Goal: Task Accomplishment & Management: Use online tool/utility

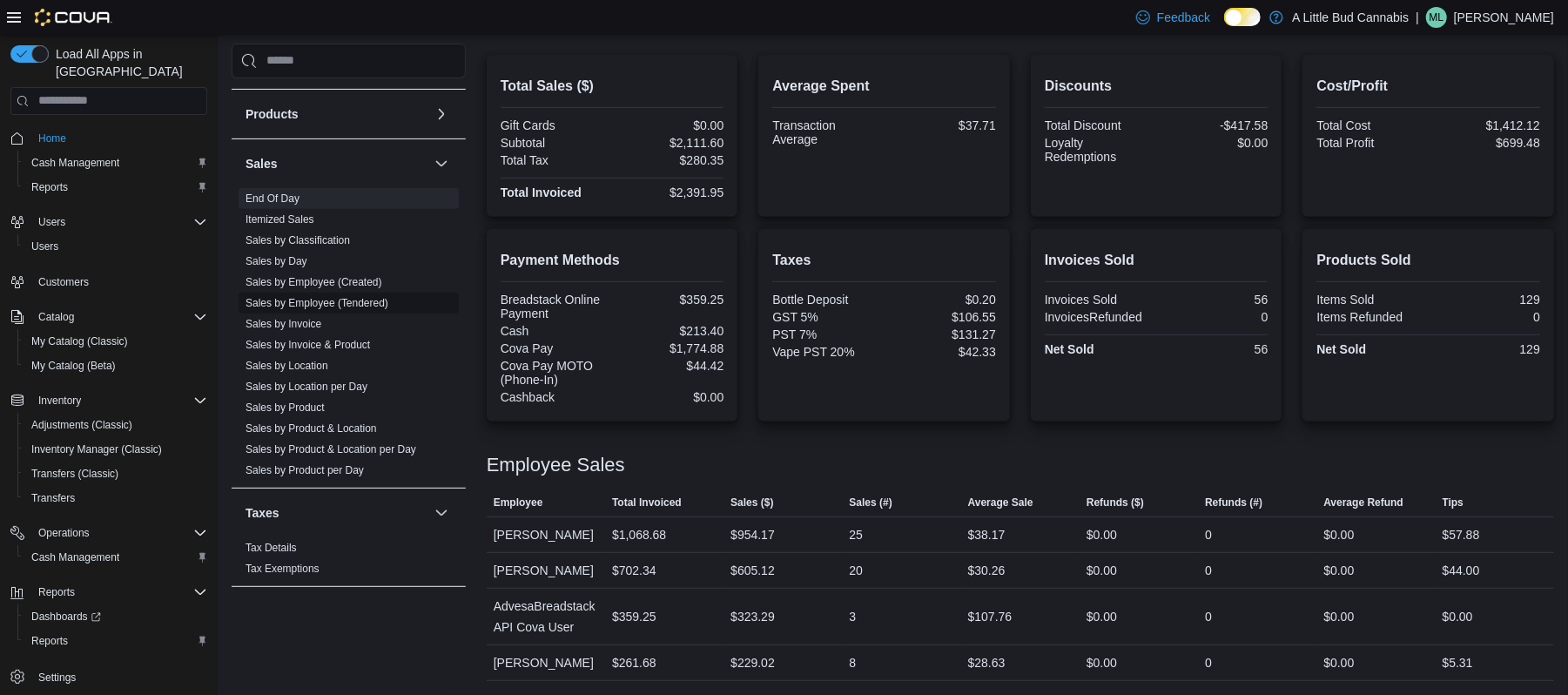
scroll to position [525, 0]
click at [358, 450] on link "Sales by Product & Location per Day" at bounding box center [330, 446] width 171 height 13
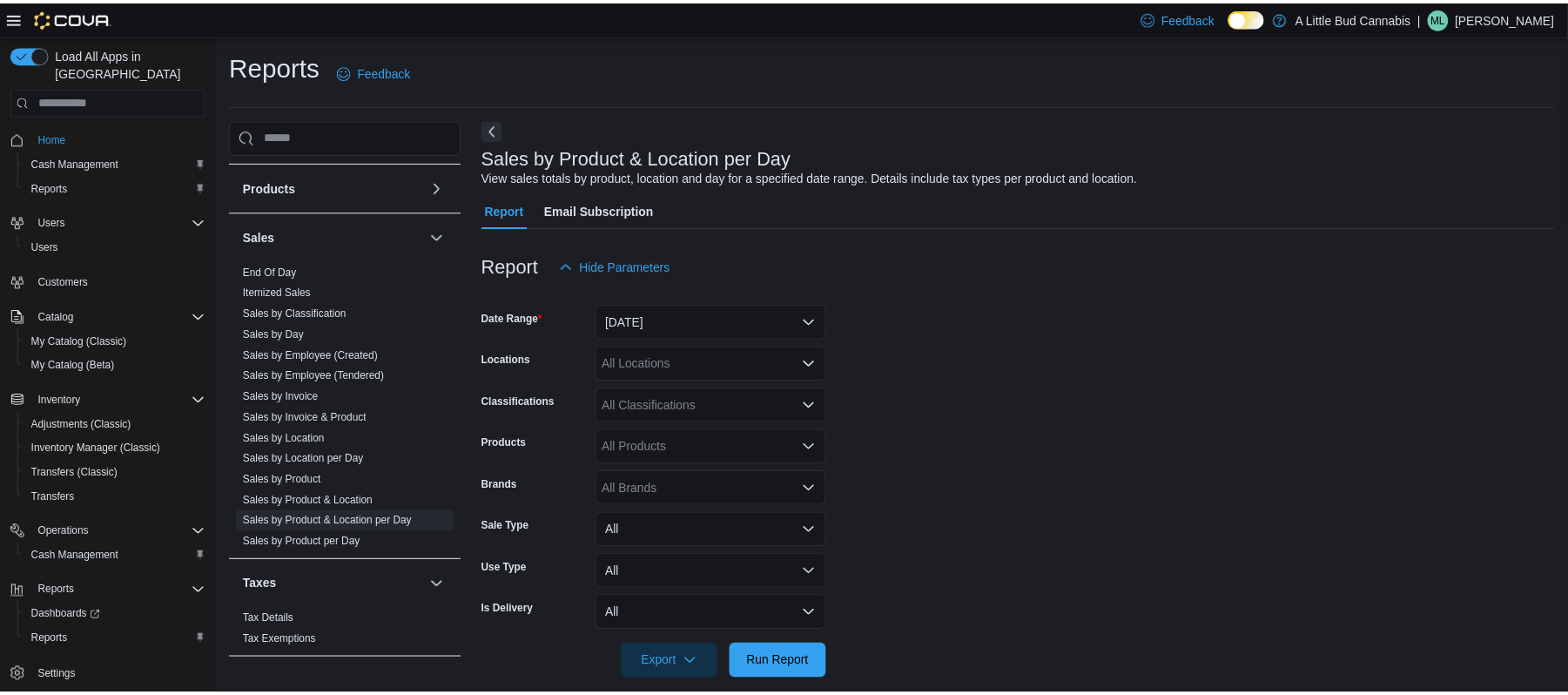
scroll to position [19, 0]
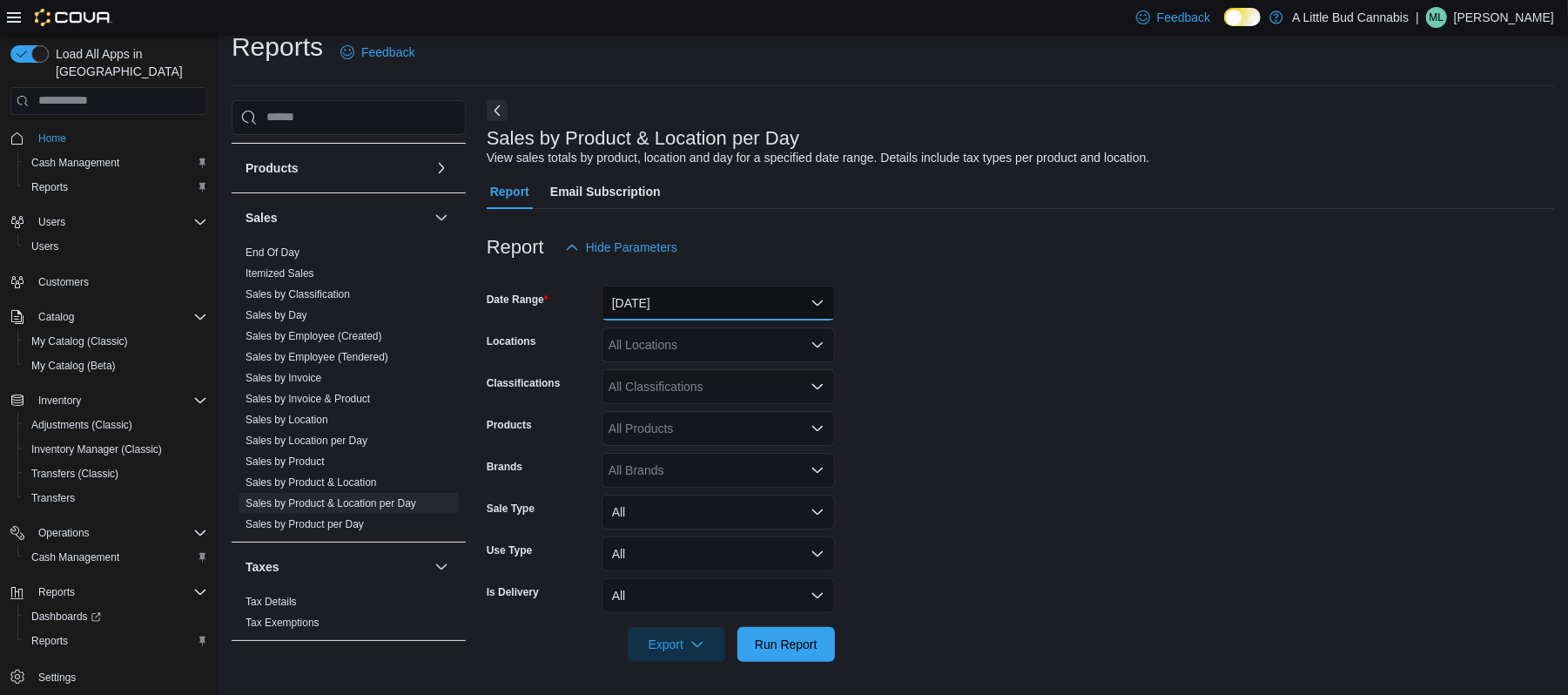
click at [680, 313] on button "[DATE]" at bounding box center [718, 303] width 233 height 35
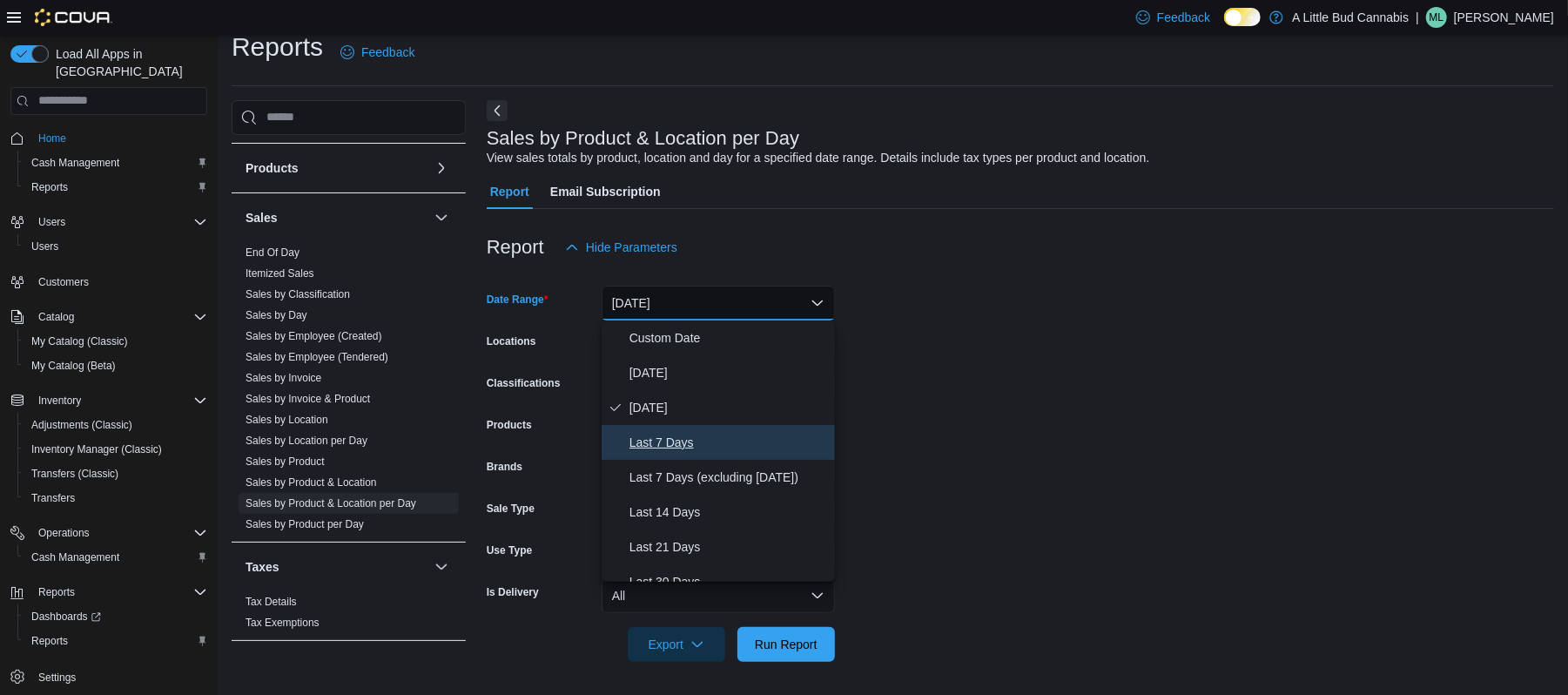
click at [731, 439] on span "Last 7 Days" at bounding box center [728, 442] width 198 height 21
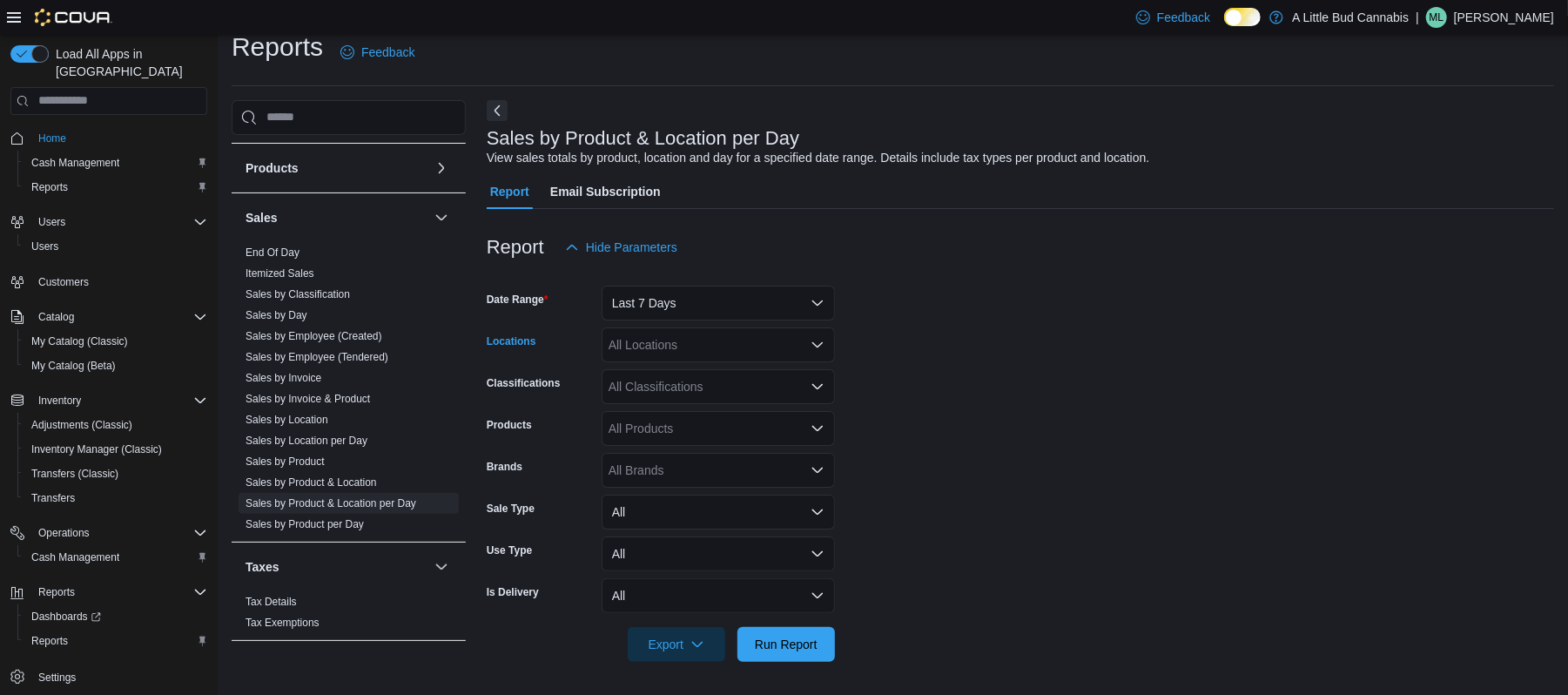
click at [691, 331] on div "All Locations" at bounding box center [718, 344] width 233 height 35
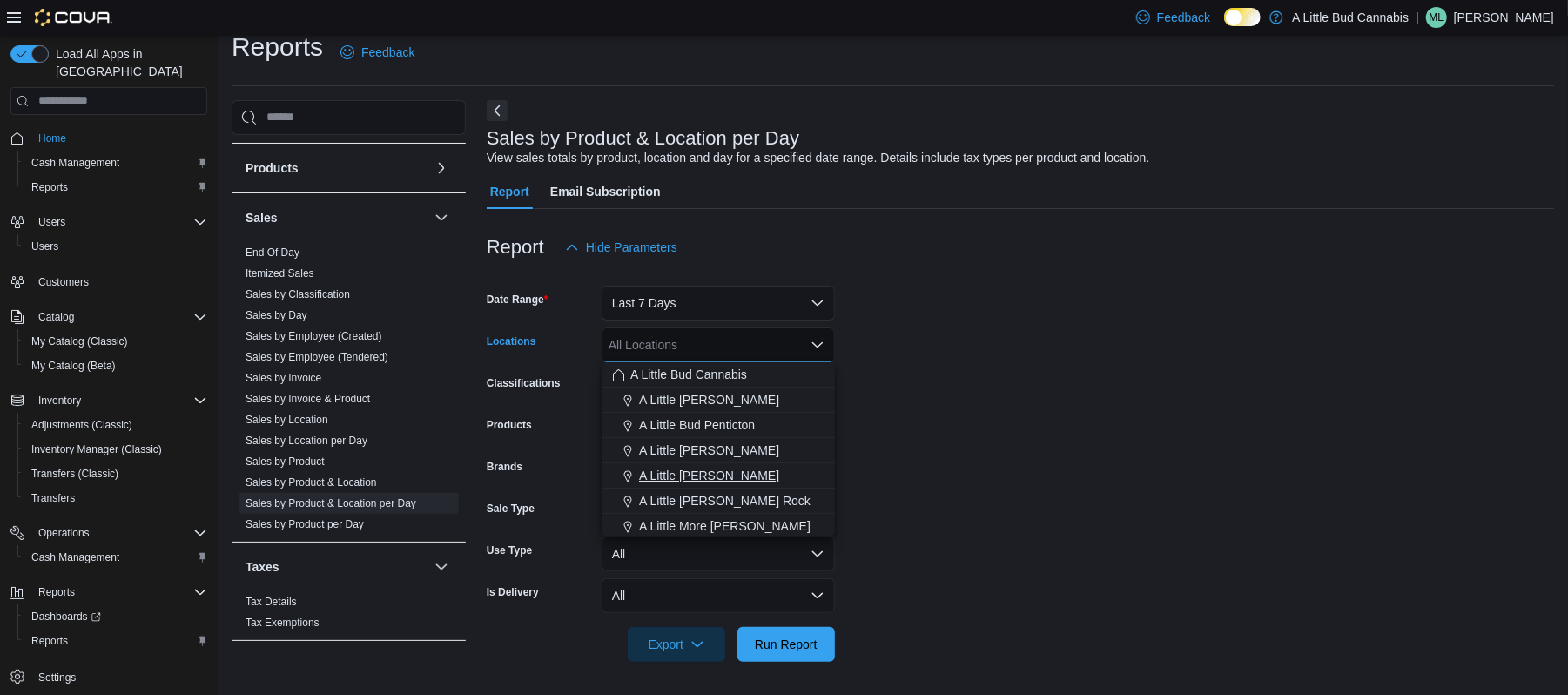
click at [745, 471] on span "A Little [PERSON_NAME]" at bounding box center [709, 475] width 140 height 17
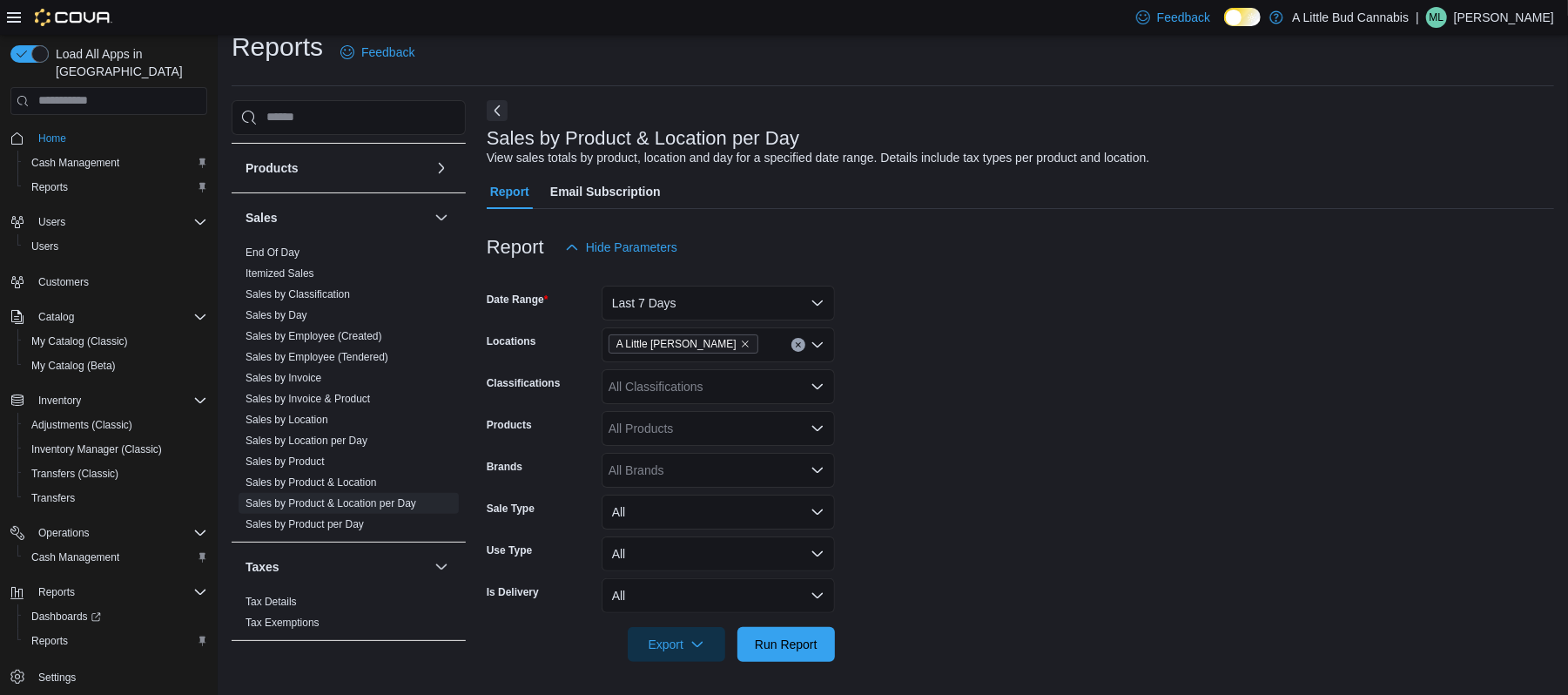
click at [946, 397] on form "Date Range Last 7 Days Locations A Little [PERSON_NAME] Classifications All Cla…" at bounding box center [1020, 463] width 1067 height 397
click at [680, 423] on div "All Products" at bounding box center [718, 428] width 233 height 35
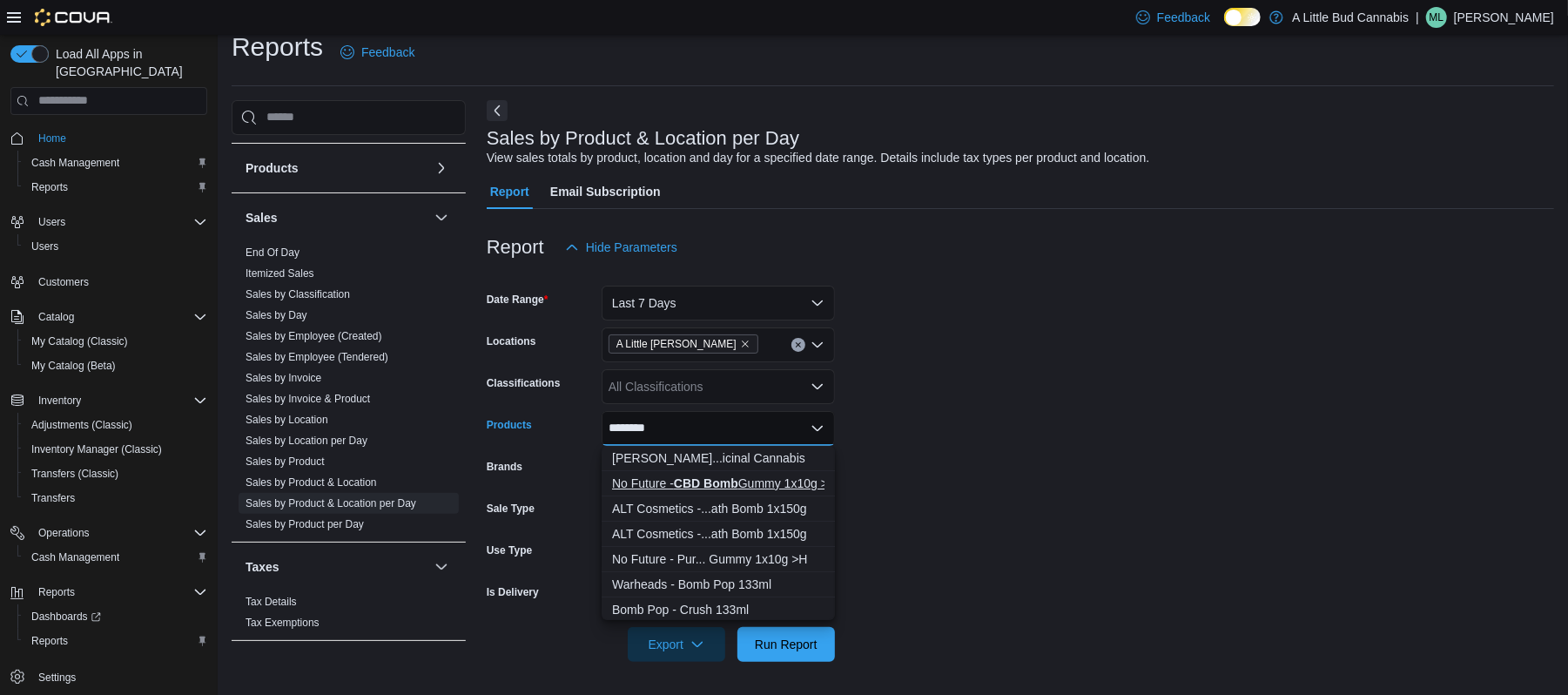
type input "********"
click at [767, 474] on div "No Future - CBD Bomb Gummy 1x10g >H" at bounding box center [718, 482] width 213 height 17
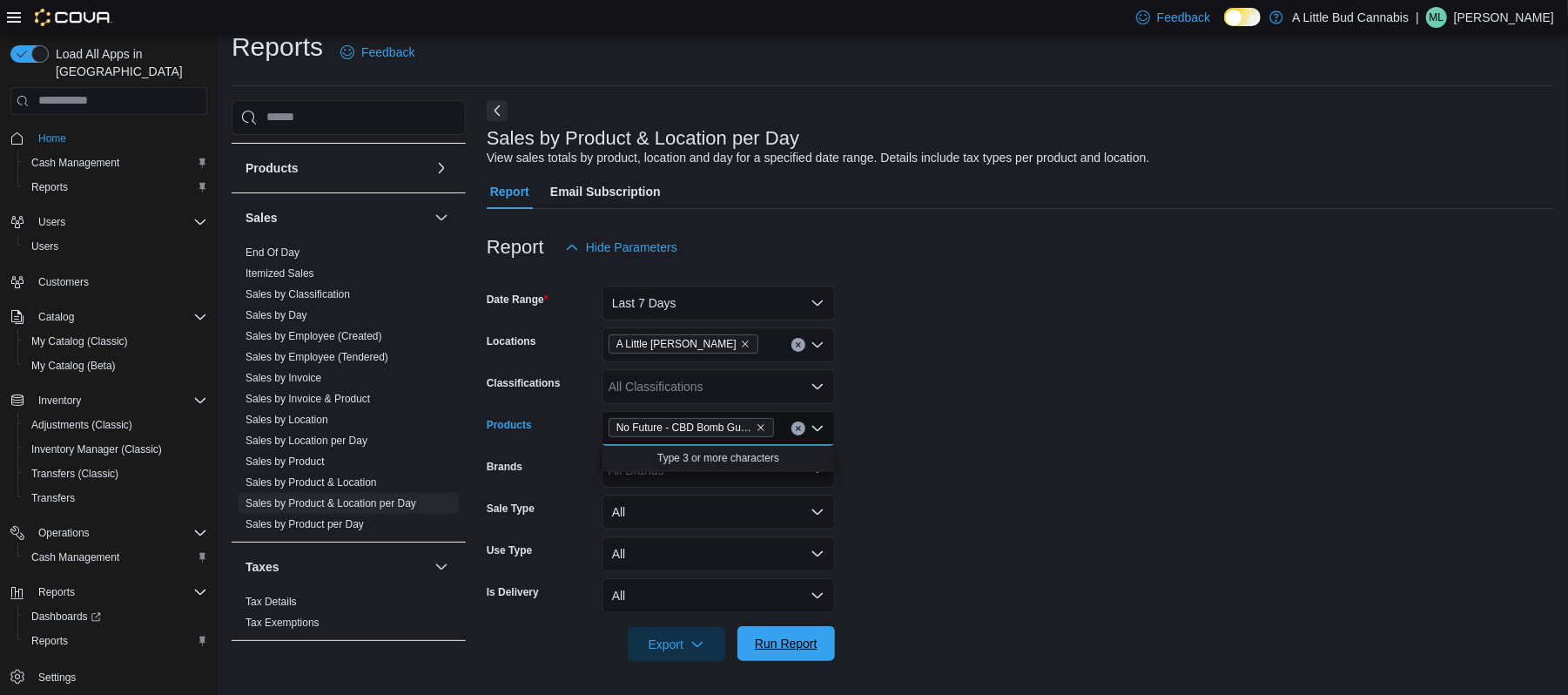
click at [806, 630] on span "Run Report" at bounding box center [786, 643] width 76 height 35
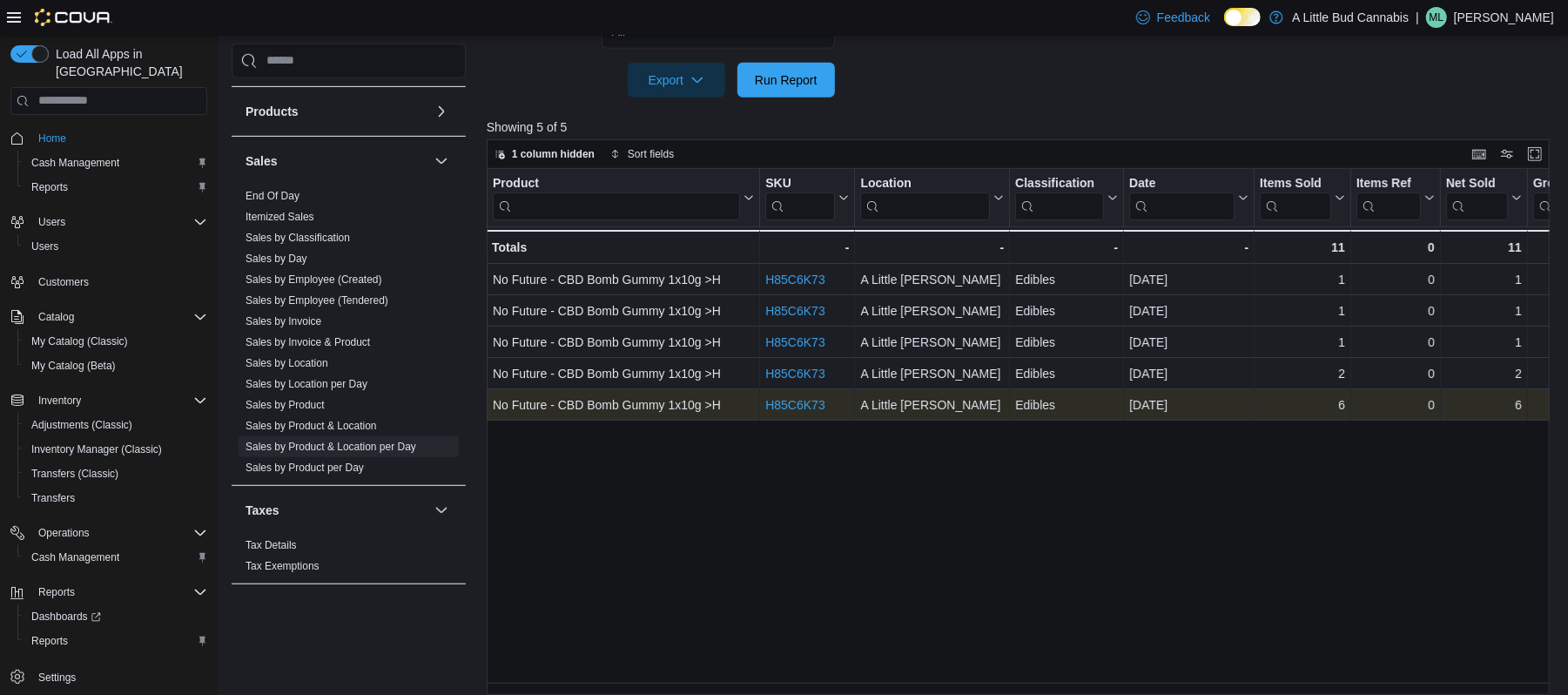
scroll to position [19, 0]
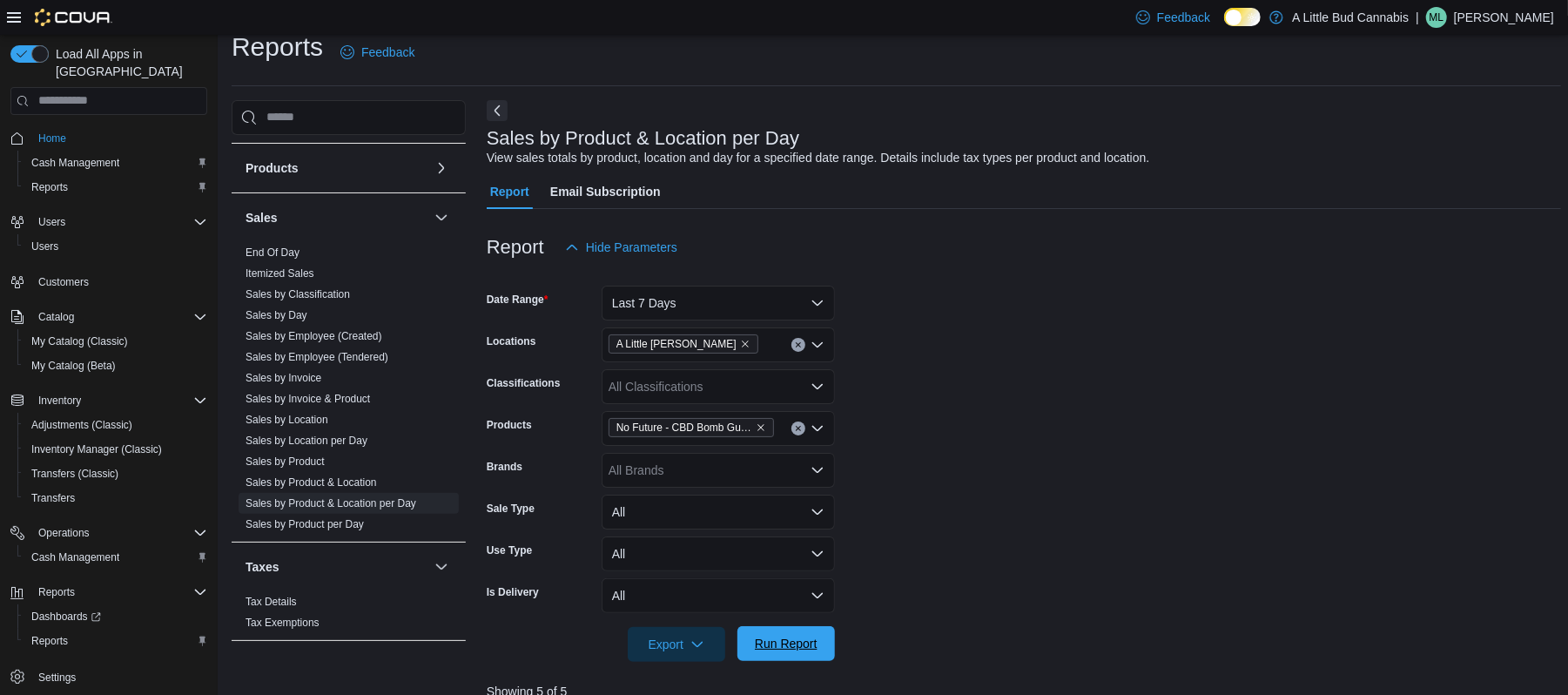
click at [797, 636] on span "Run Report" at bounding box center [786, 643] width 63 height 17
click at [374, 358] on link "Sales by Employee (Tendered)" at bounding box center [316, 357] width 143 height 13
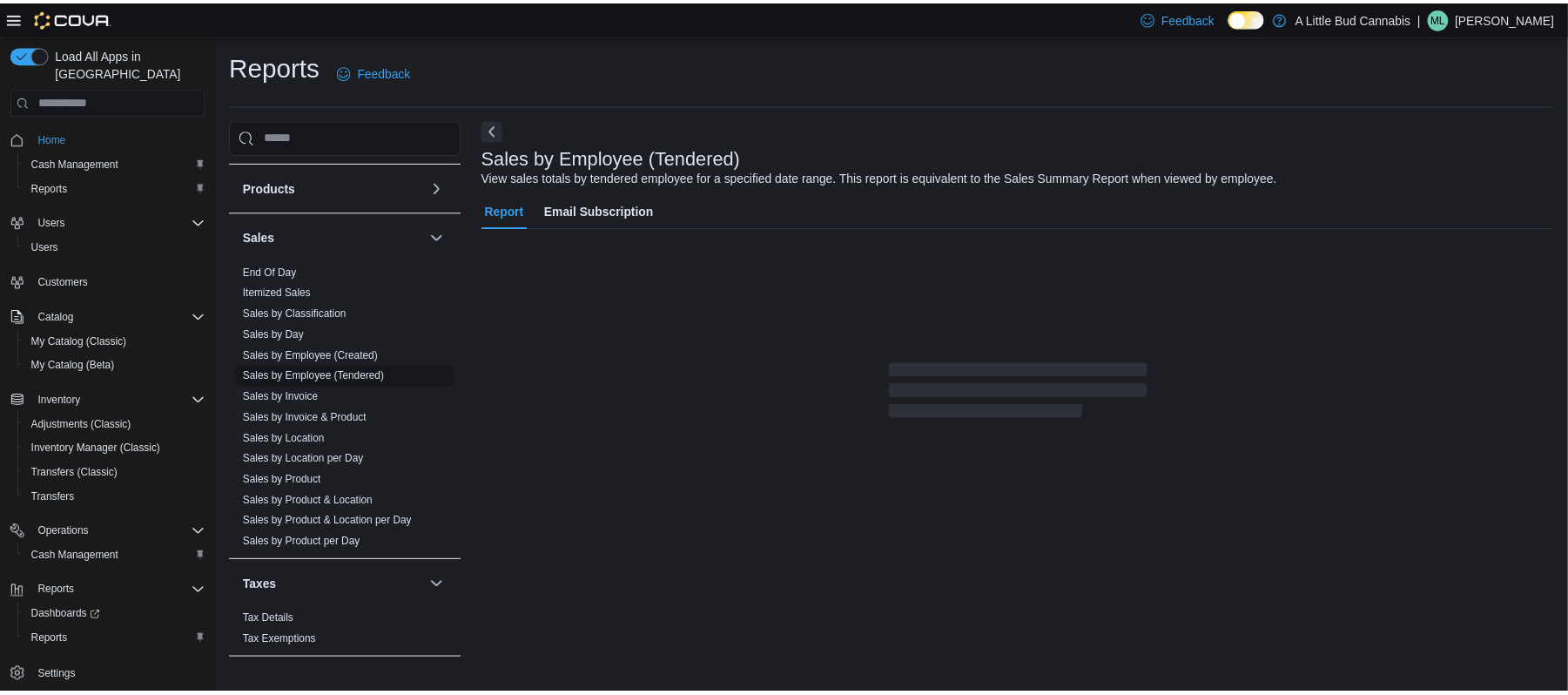
scroll to position [19, 0]
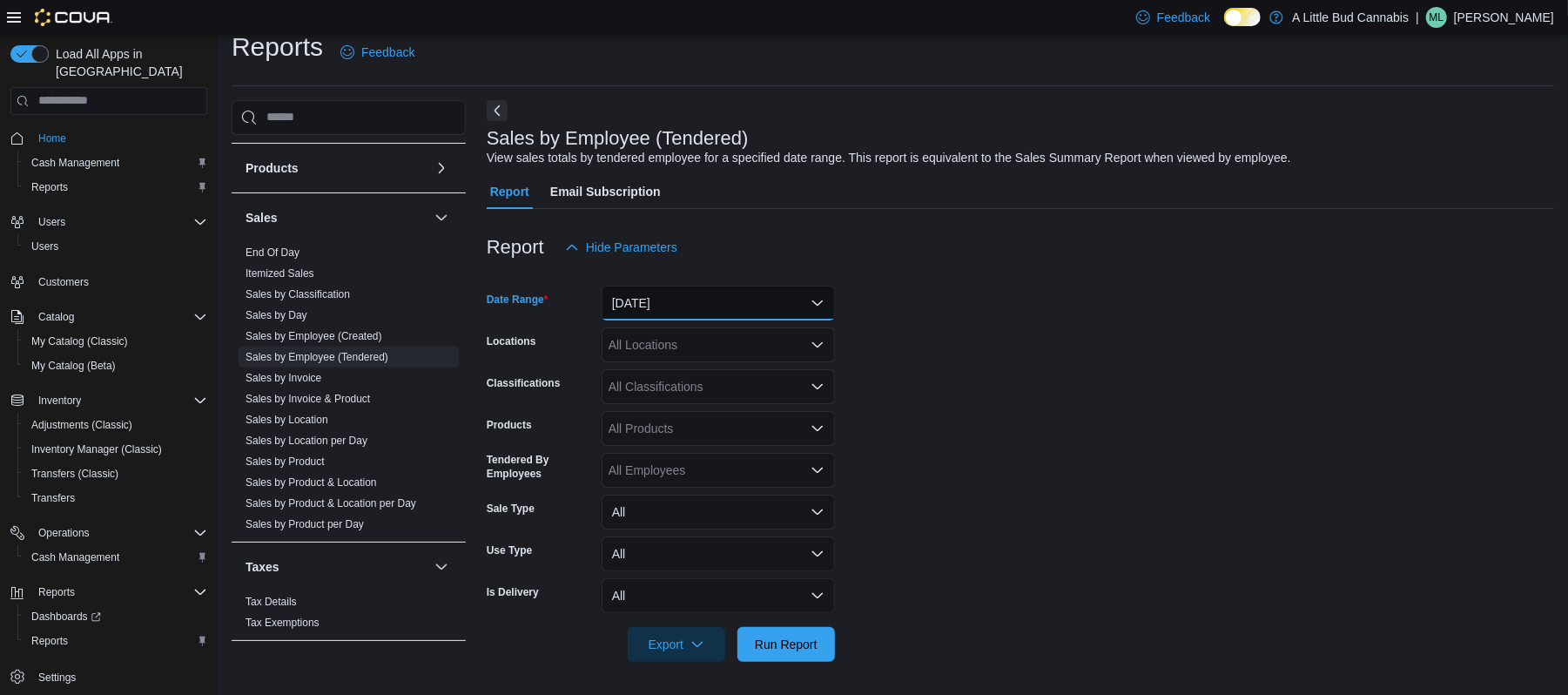
click at [735, 306] on button "[DATE]" at bounding box center [718, 303] width 233 height 35
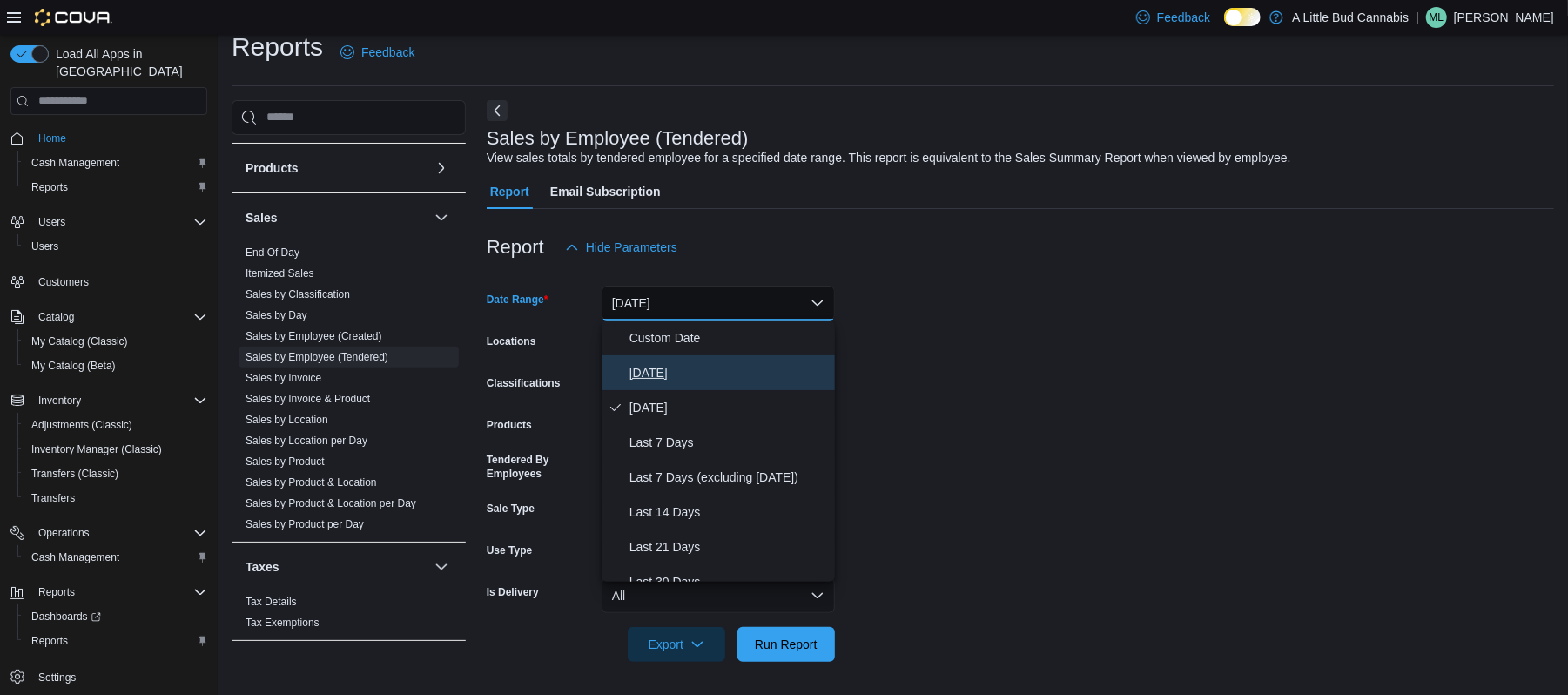
click at [723, 362] on span "[DATE]" at bounding box center [728, 372] width 198 height 21
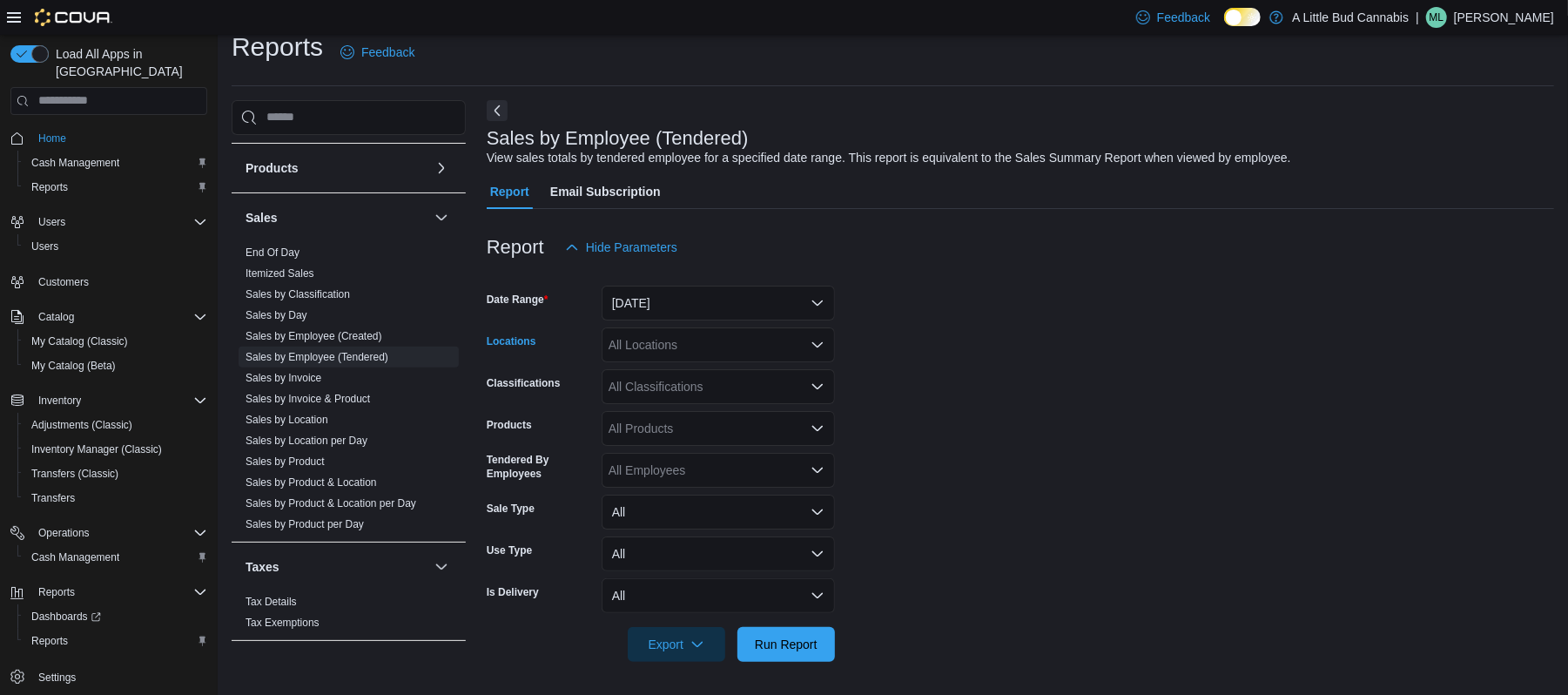
click at [656, 343] on div "All Locations" at bounding box center [718, 344] width 233 height 35
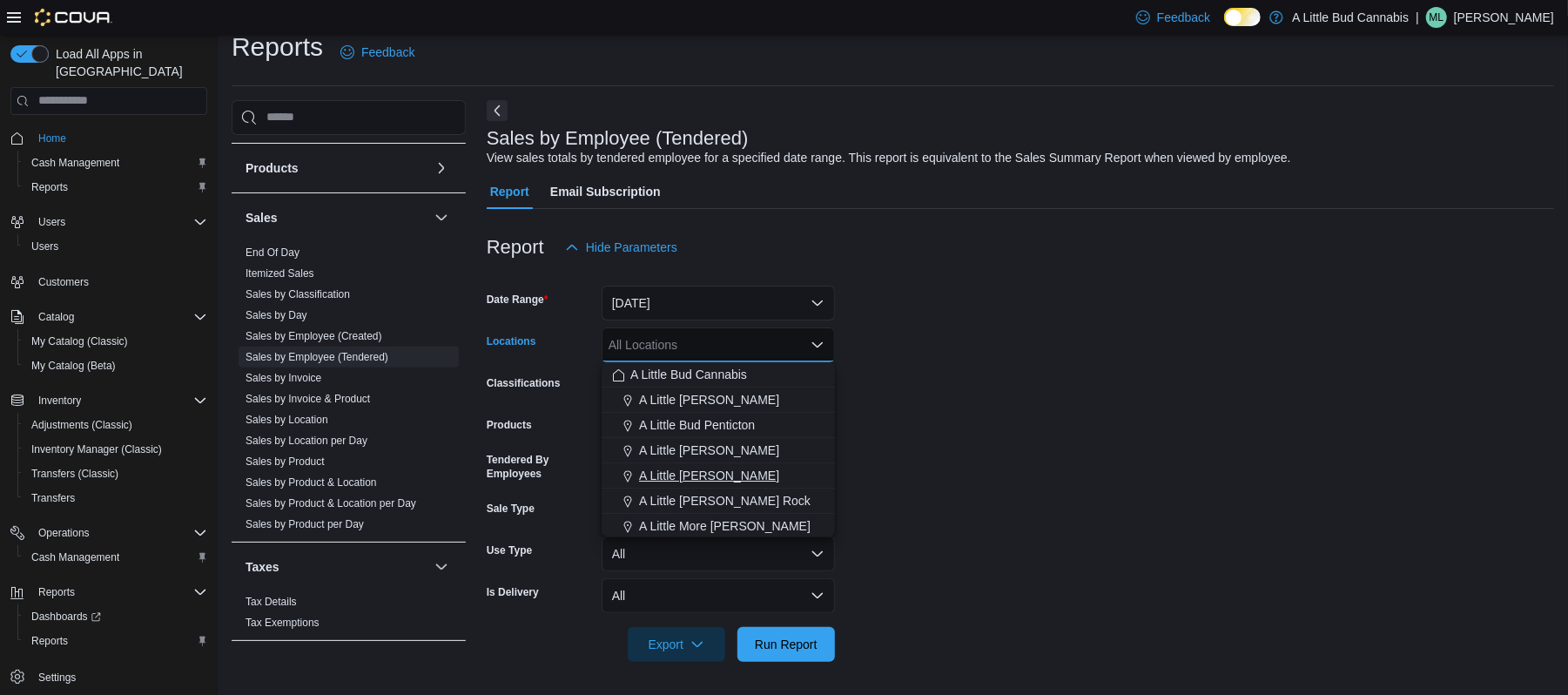
click at [700, 469] on span "A Little [PERSON_NAME]" at bounding box center [709, 475] width 140 height 17
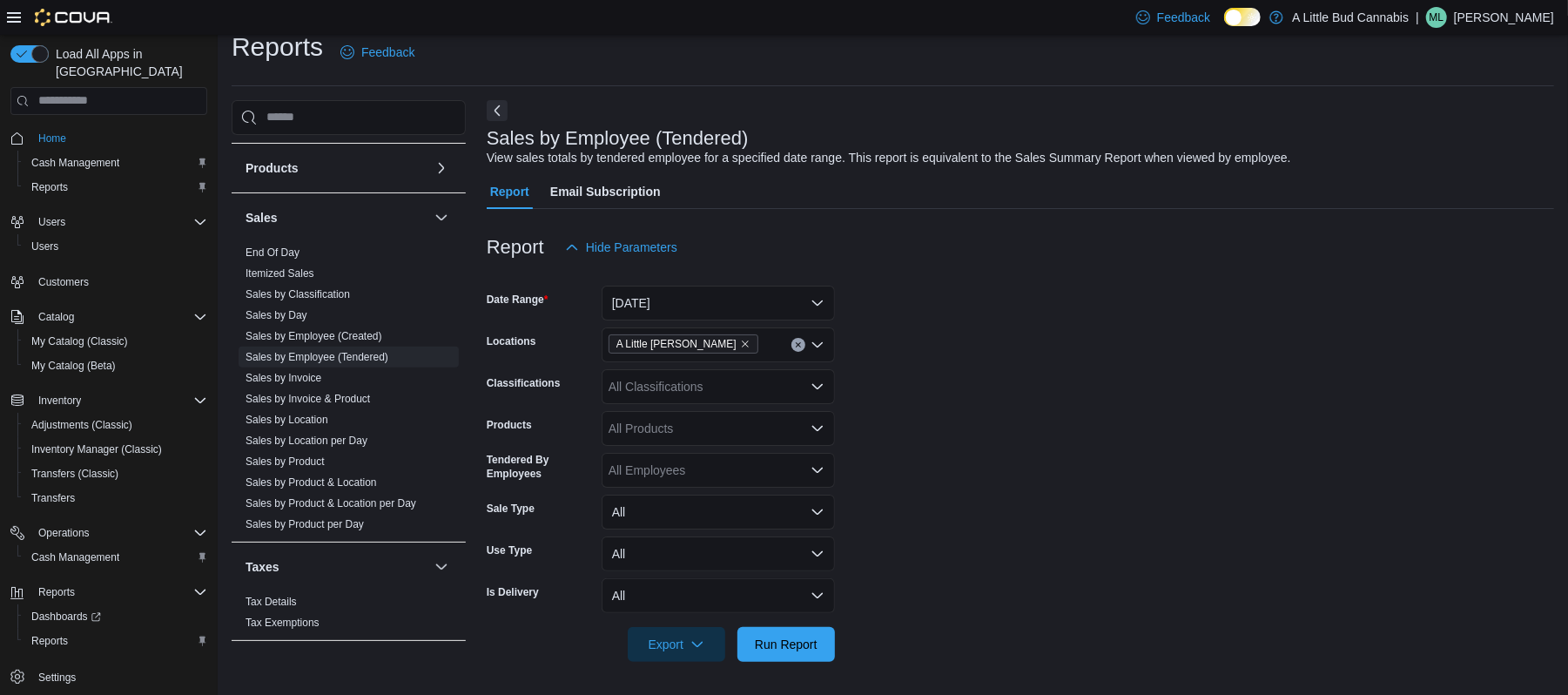
click at [867, 317] on form "Date Range [DATE] Locations A [GEOGRAPHIC_DATA][PERSON_NAME] Classifications Al…" at bounding box center [1020, 463] width 1067 height 397
click at [712, 418] on div "All Products" at bounding box center [718, 428] width 233 height 35
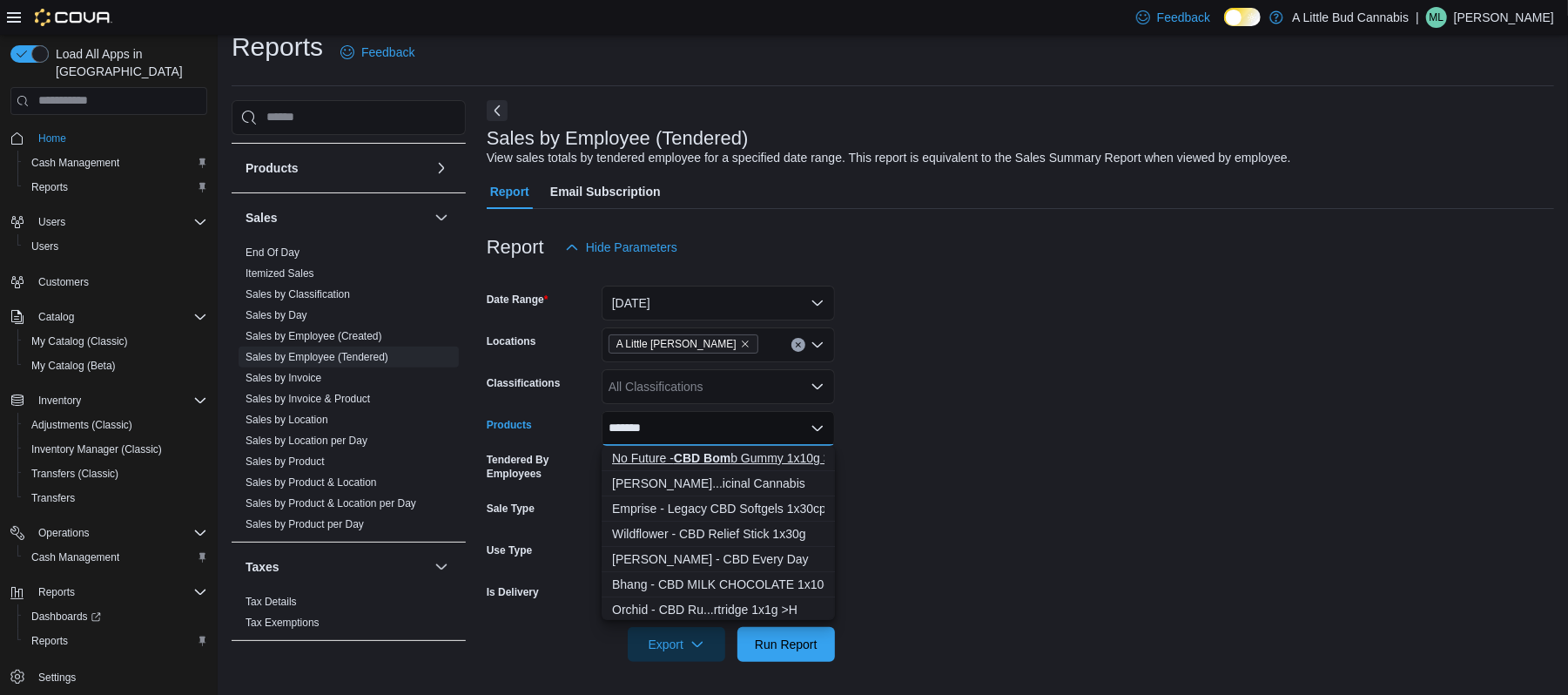
type input "*******"
click at [781, 450] on div "No Future - CBD Bom b Gummy 1x10g >H" at bounding box center [718, 457] width 213 height 17
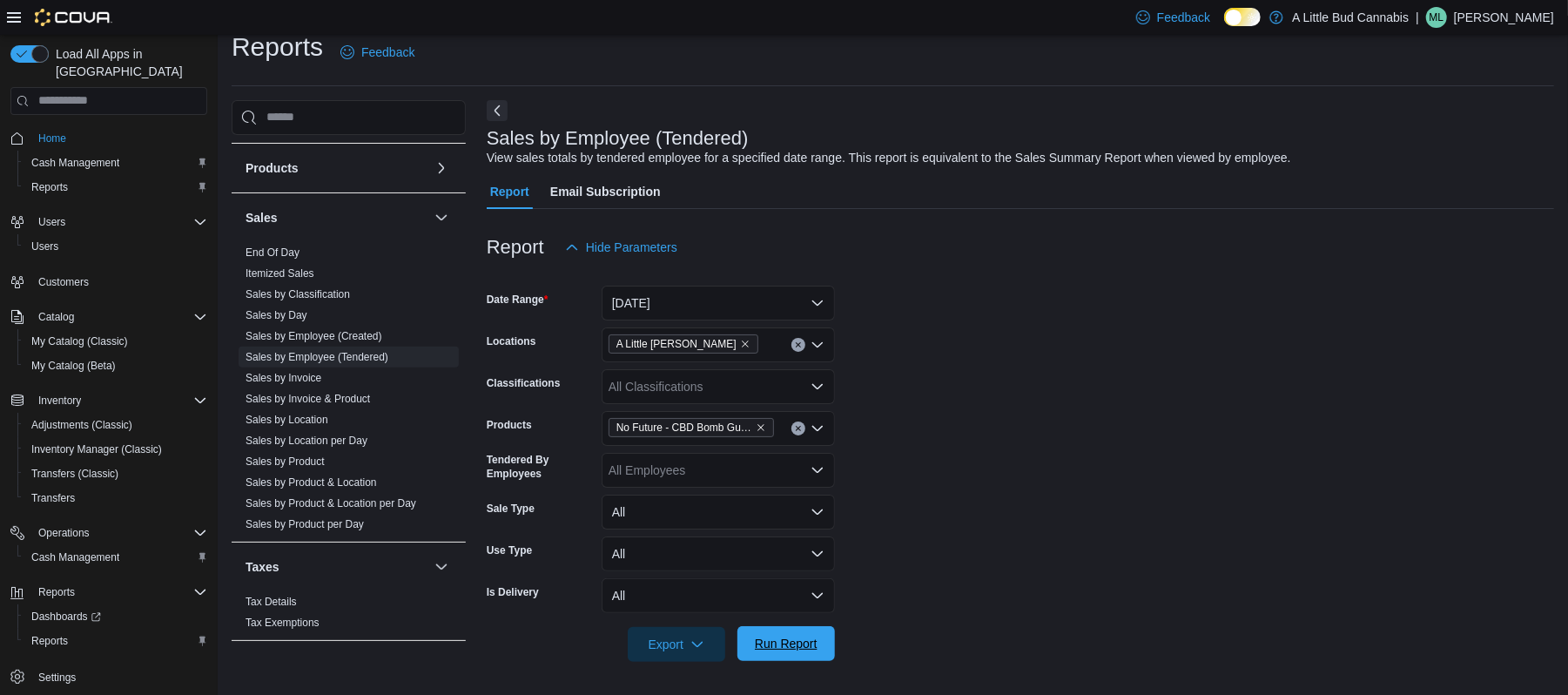
click at [801, 635] on span "Run Report" at bounding box center [786, 643] width 63 height 17
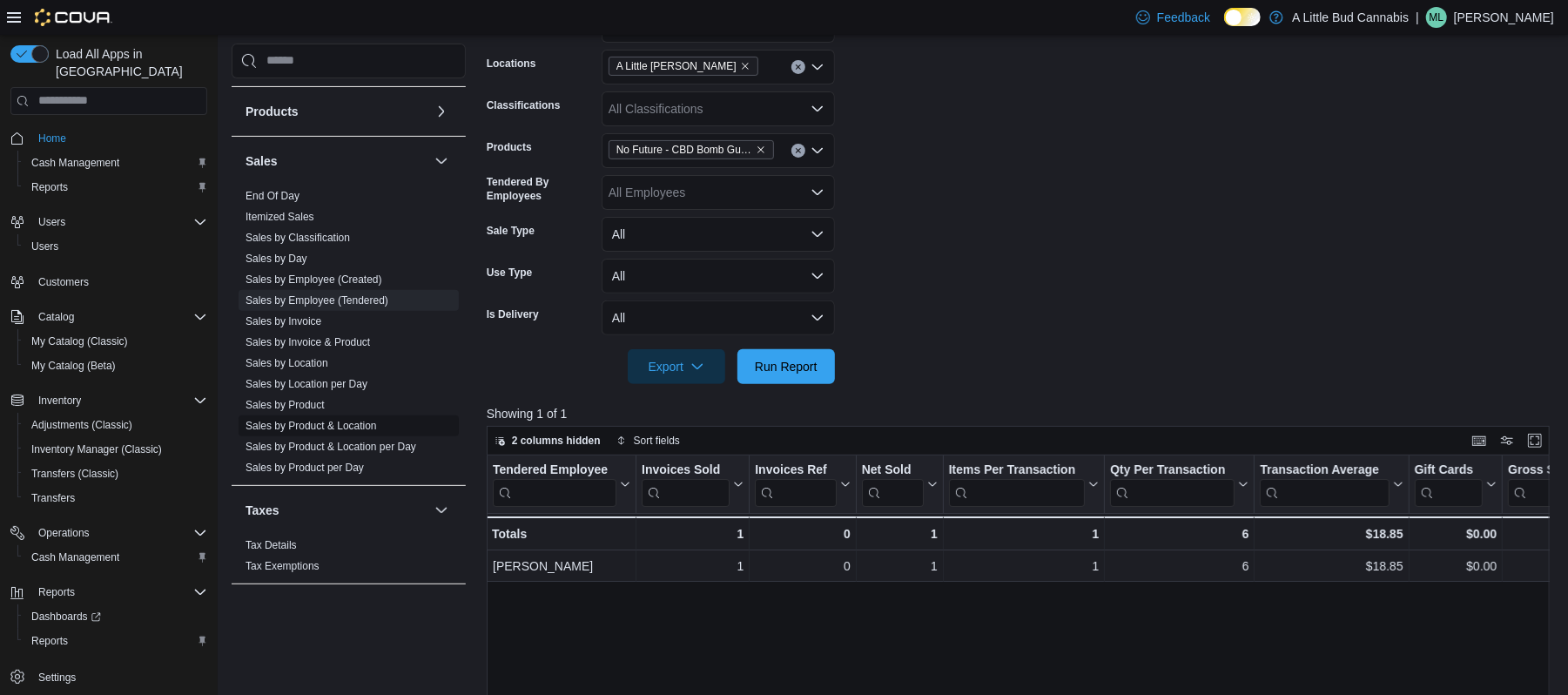
scroll to position [530, 0]
click at [326, 192] on span "End Of Day" at bounding box center [348, 194] width 220 height 21
click at [286, 193] on link "End Of Day" at bounding box center [272, 194] width 54 height 13
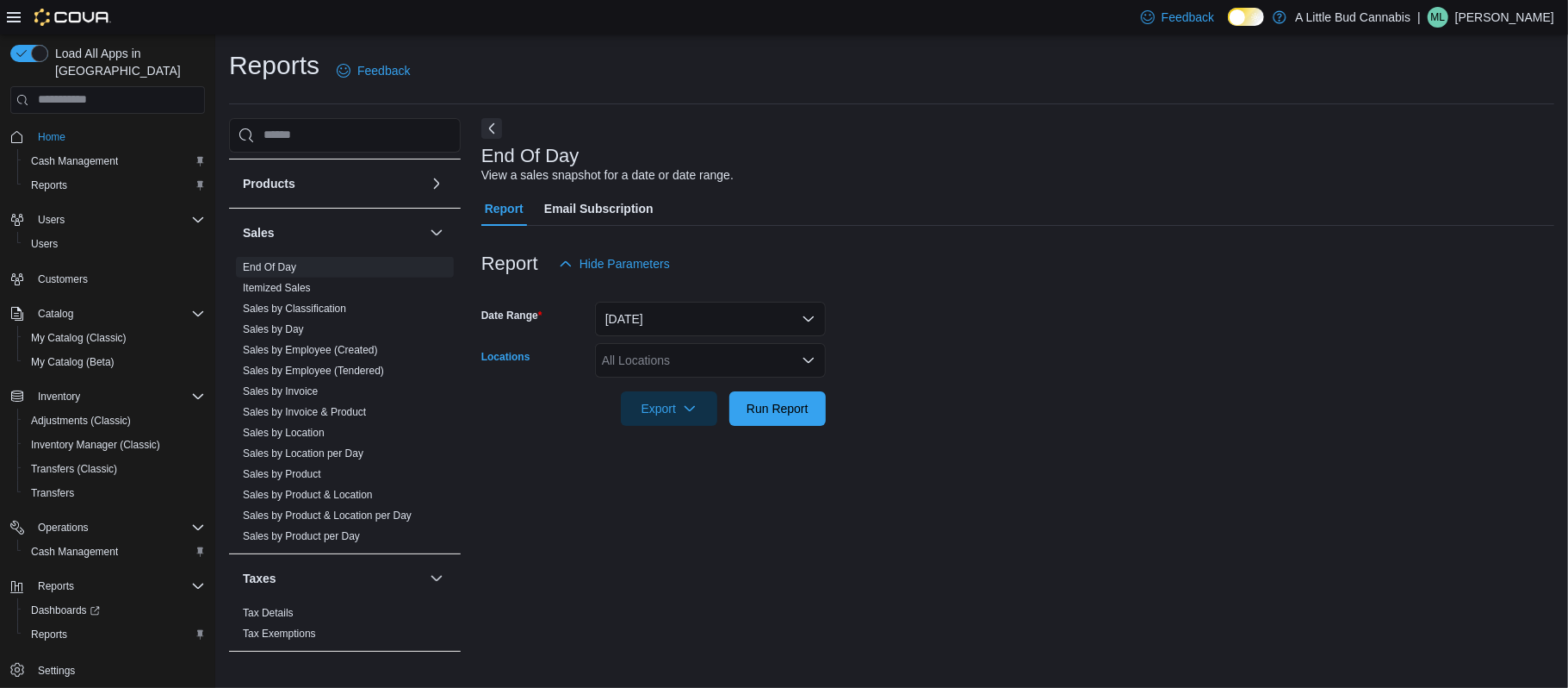
click at [646, 349] on div "All Locations" at bounding box center [711, 360] width 231 height 35
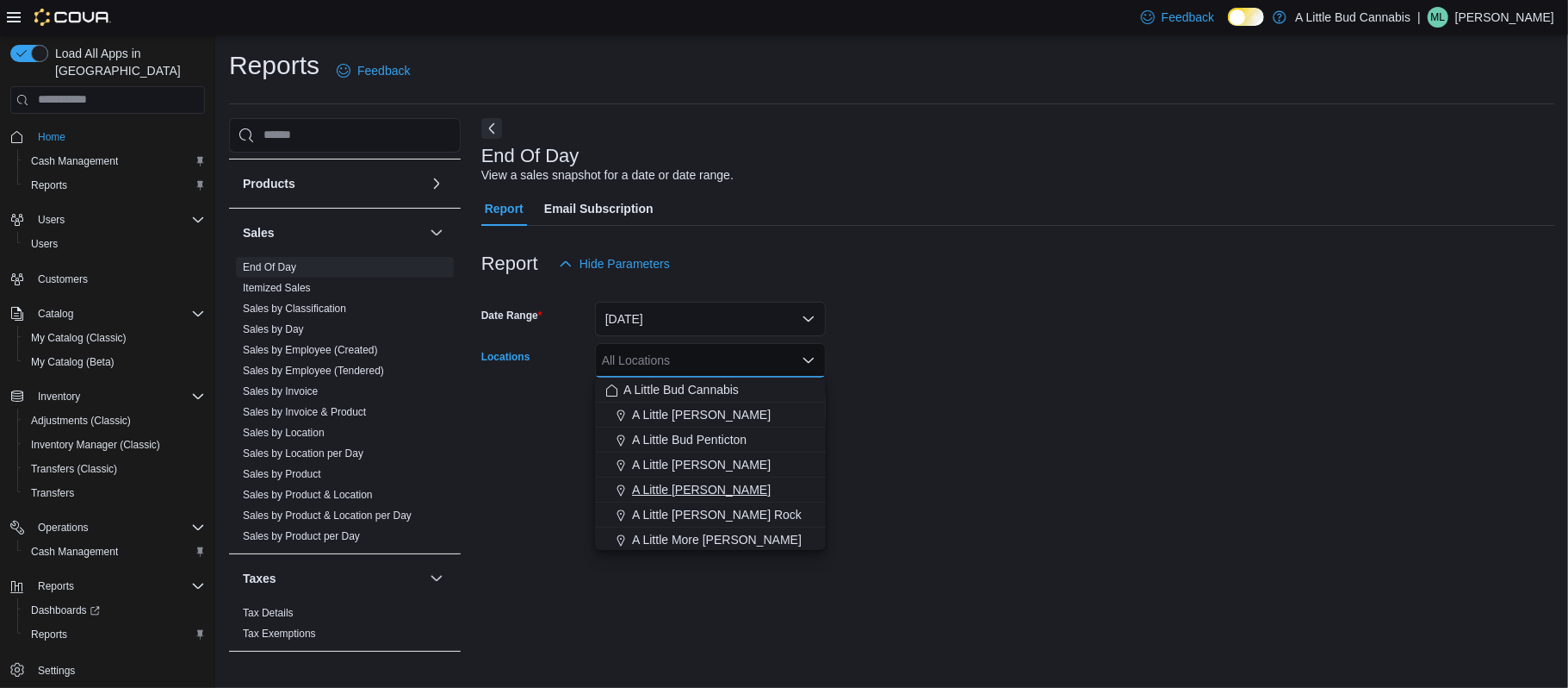
click at [742, 487] on div "A Little [PERSON_NAME]" at bounding box center [710, 489] width 211 height 17
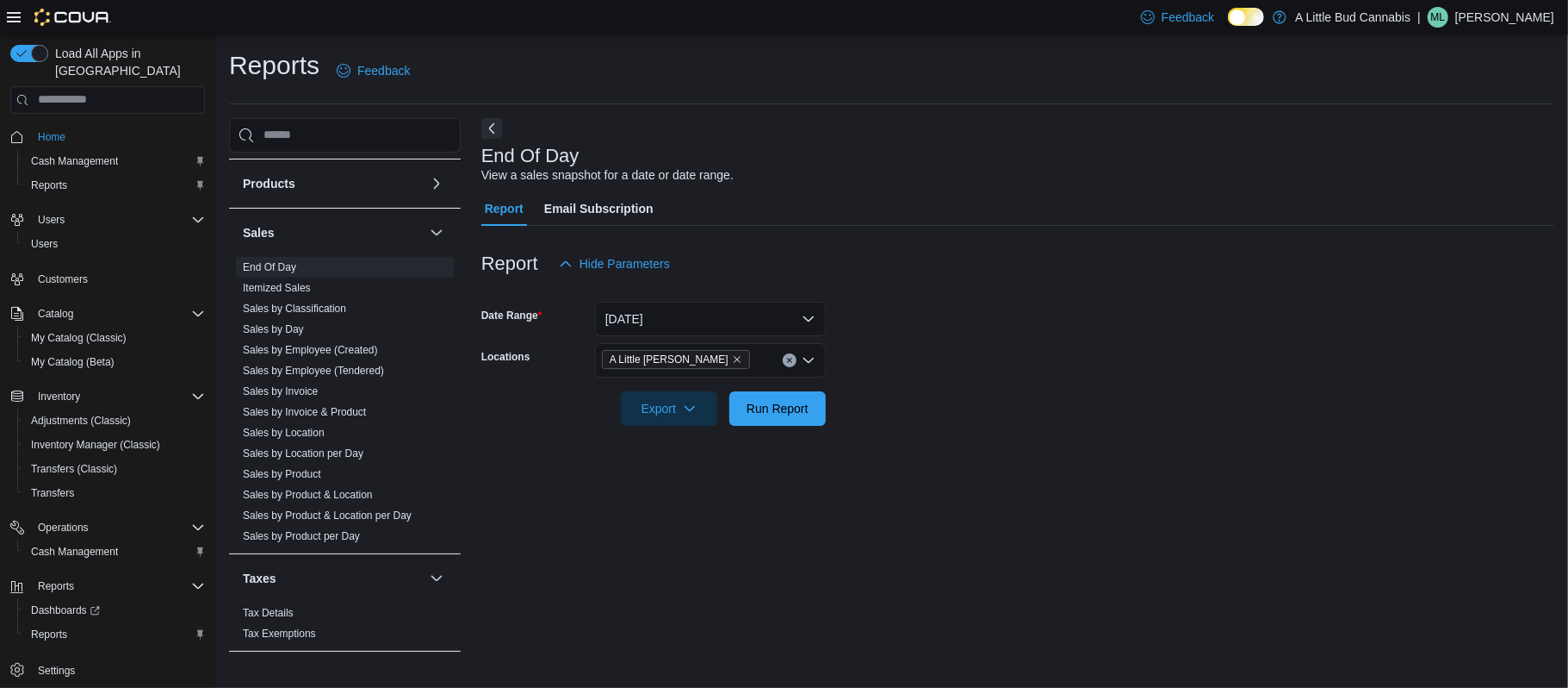
click at [1031, 345] on form "Date Range [DATE] Locations A [GEOGRAPHIC_DATA][PERSON_NAME] Export Run Report" at bounding box center [1018, 353] width 1073 height 145
click at [780, 410] on span "Run Report" at bounding box center [777, 407] width 62 height 17
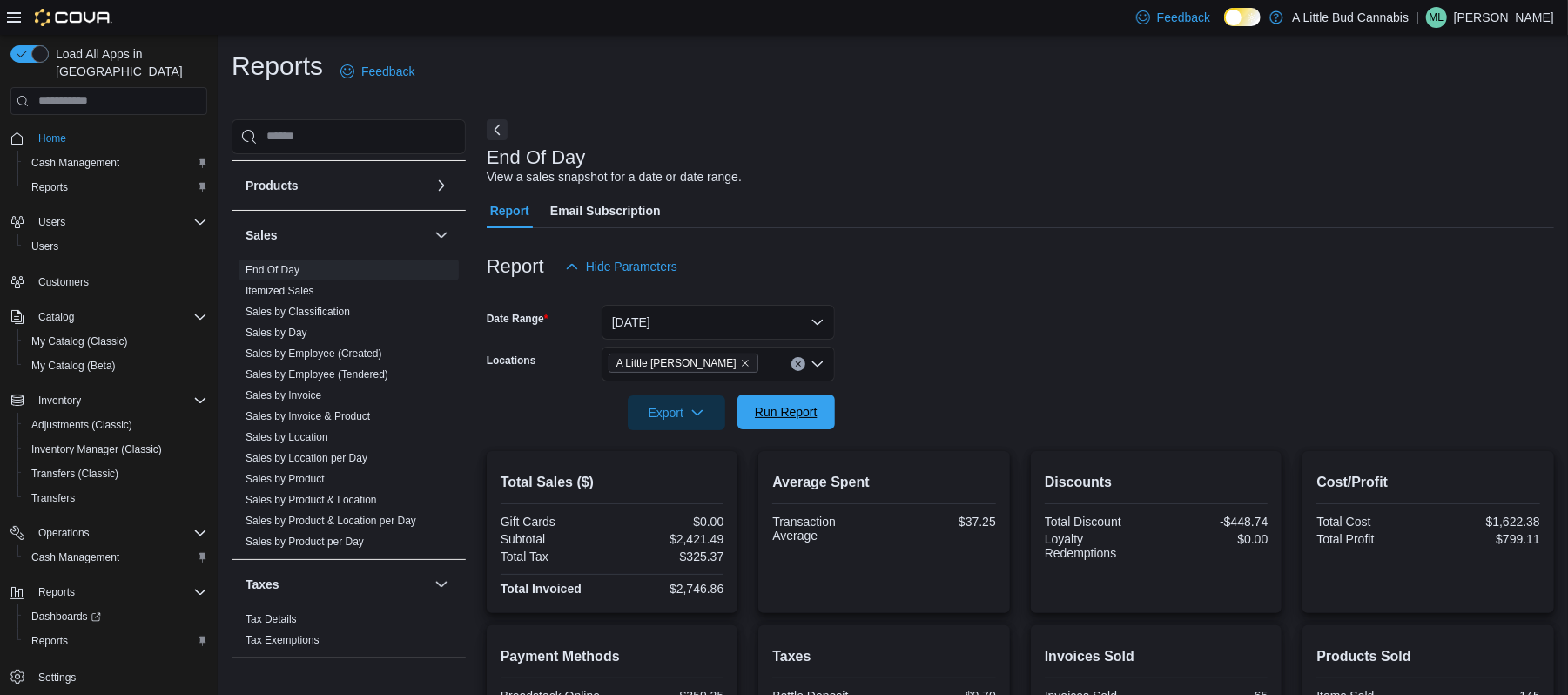
click at [781, 425] on span "Run Report" at bounding box center [786, 411] width 76 height 35
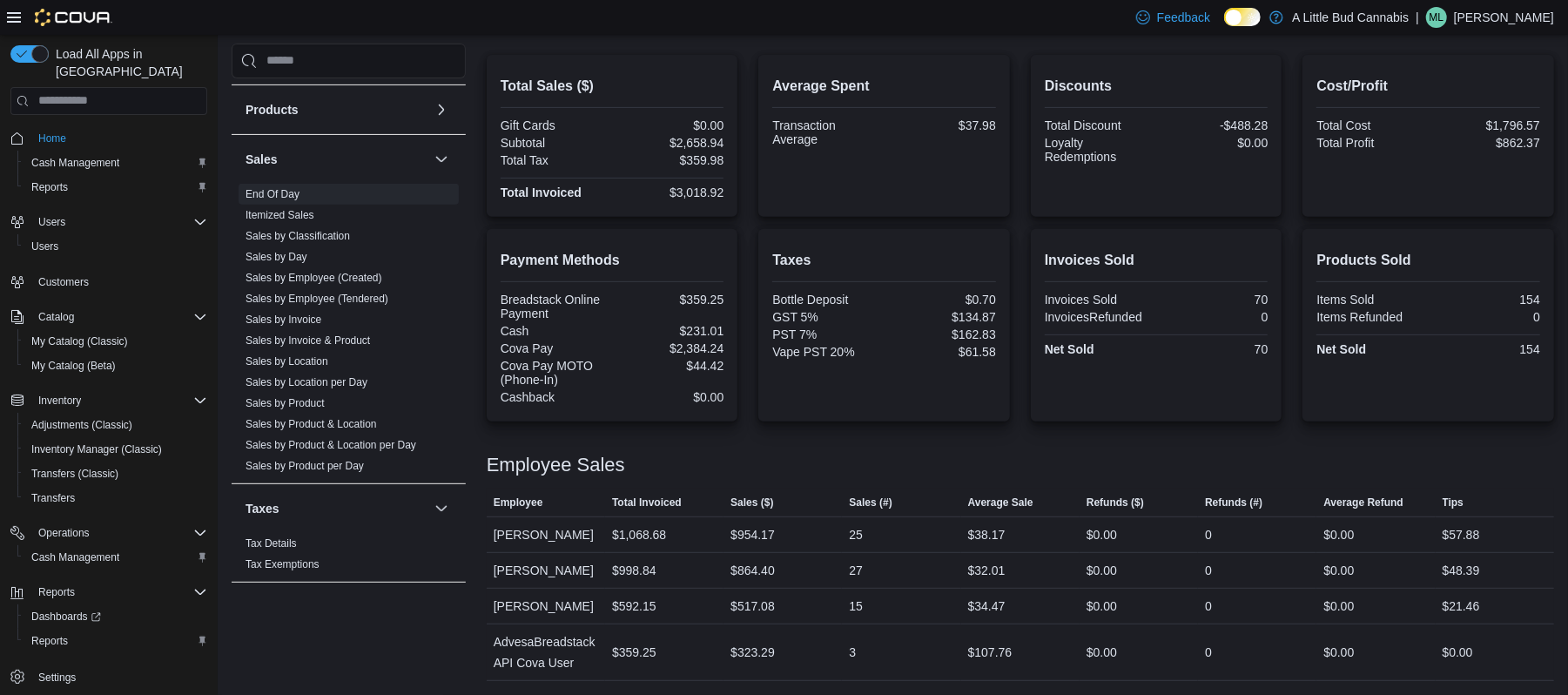
scroll to position [411, 0]
